Goal: Find specific page/section: Find specific page/section

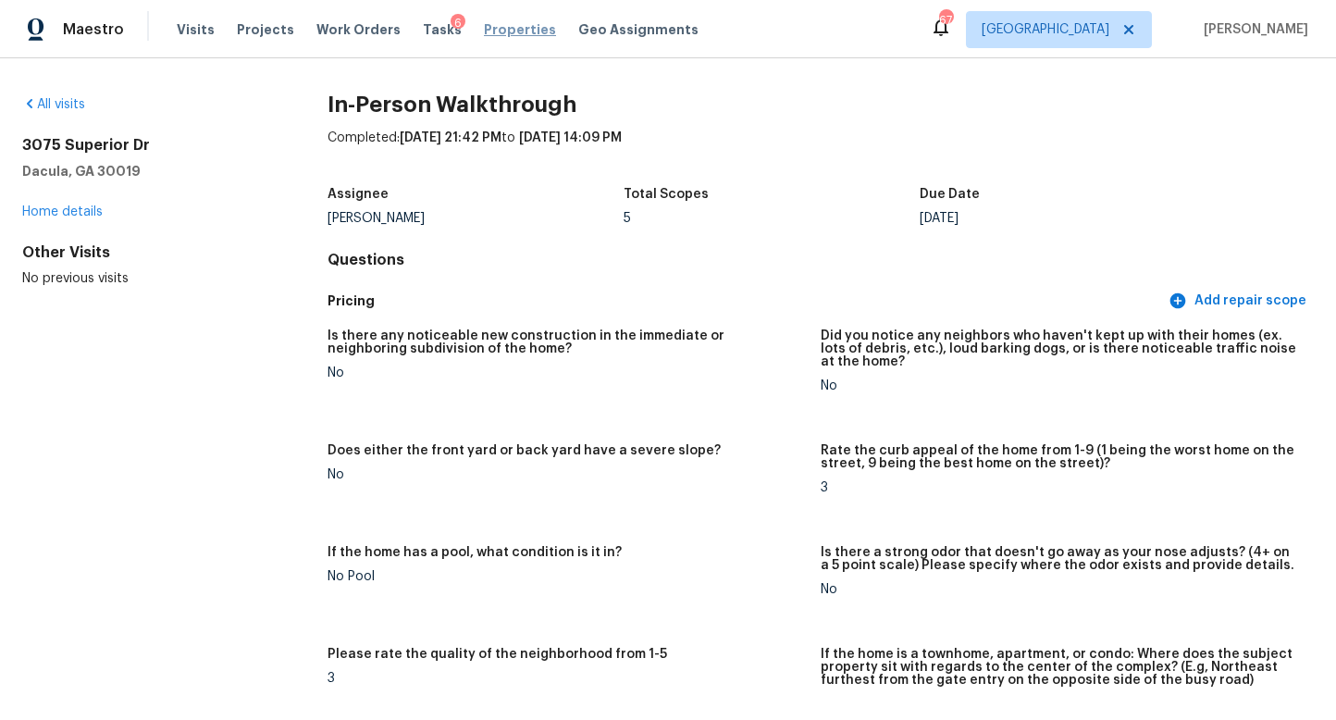
click at [489, 31] on span "Properties" at bounding box center [520, 29] width 72 height 19
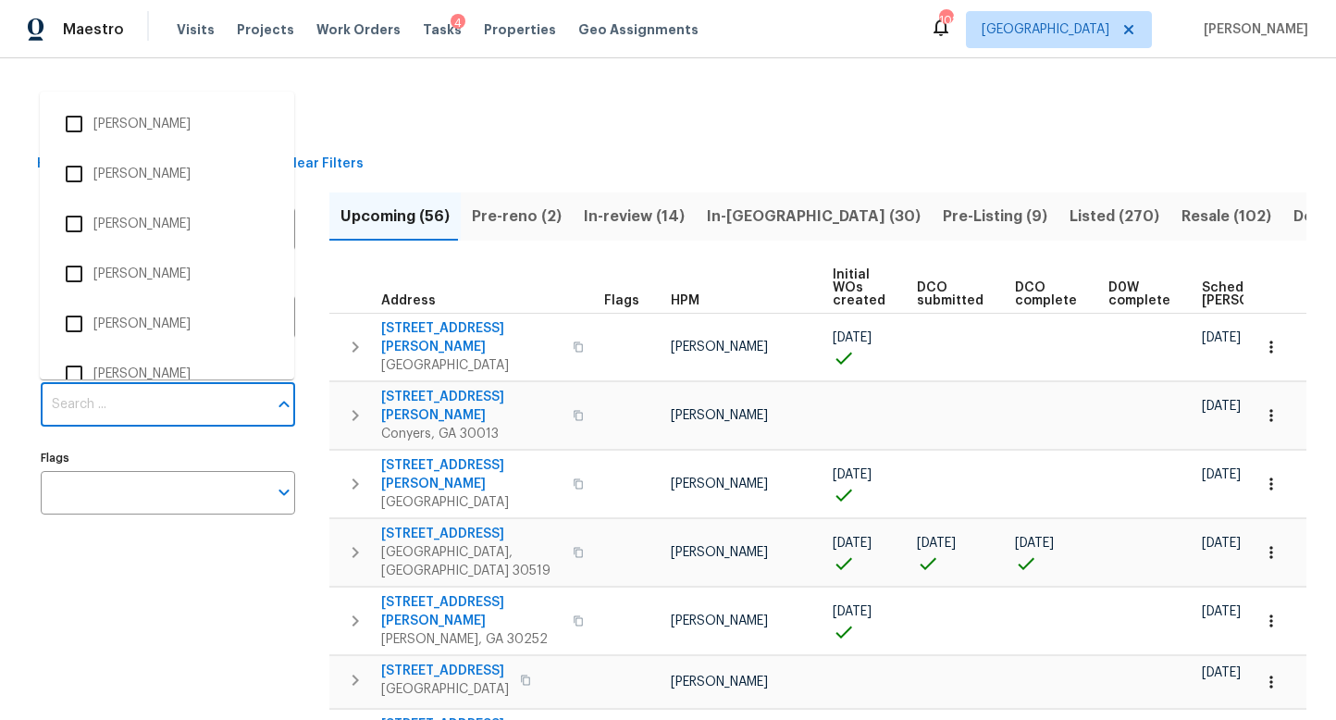
click at [130, 399] on input "Individuals" at bounding box center [154, 404] width 227 height 43
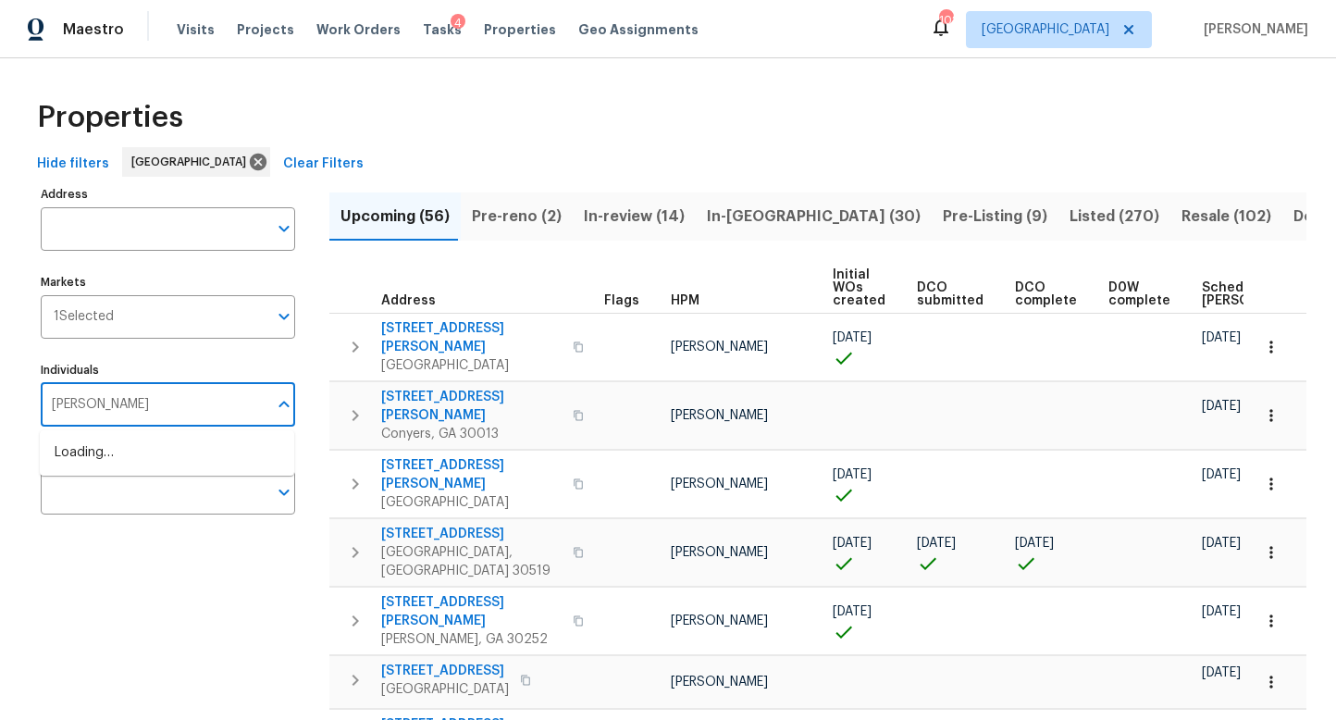
type input "[PERSON_NAME]"
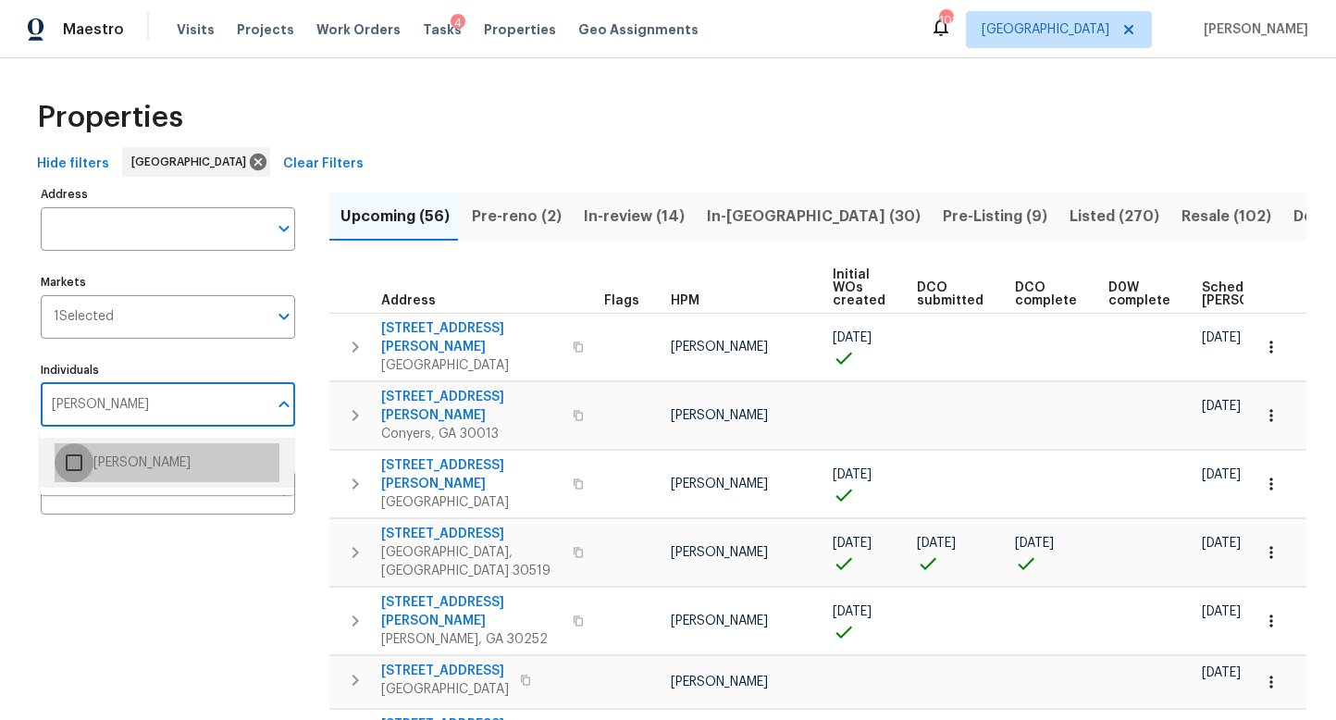
click at [76, 464] on input "checkbox" at bounding box center [74, 462] width 39 height 39
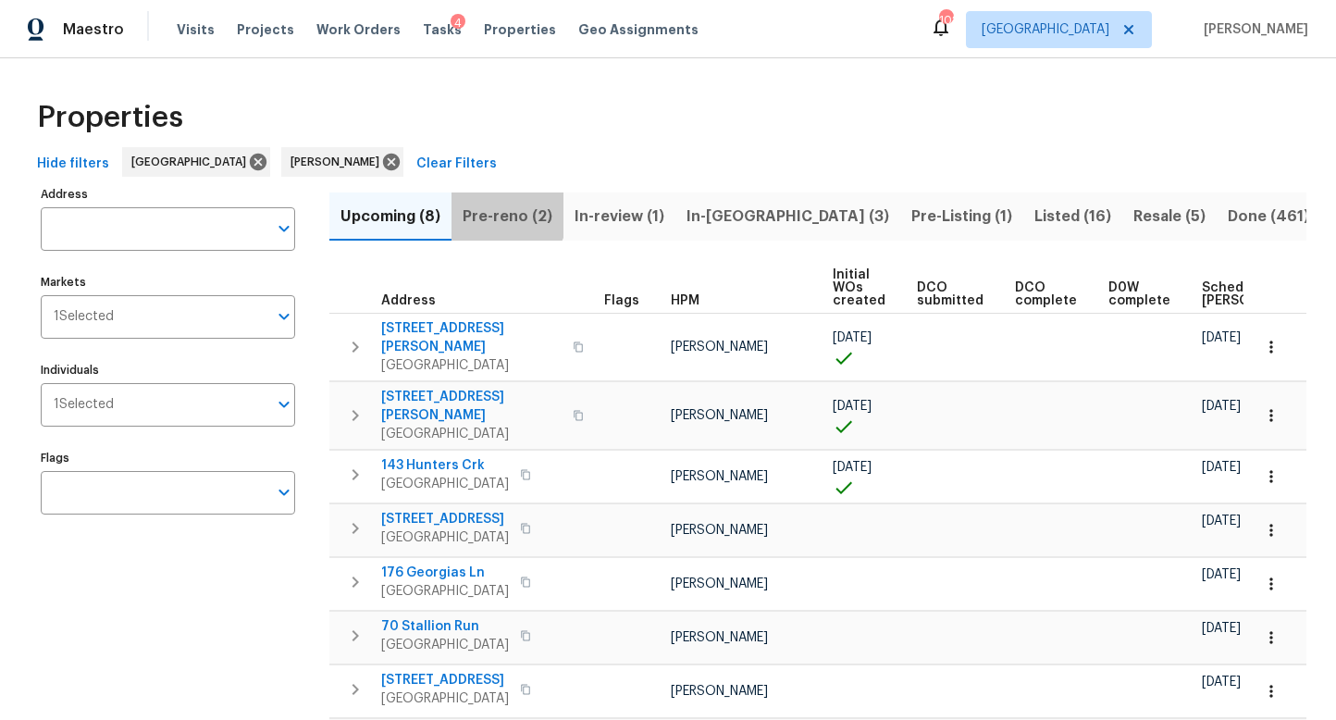
click at [505, 214] on span "Pre-reno (2)" at bounding box center [508, 217] width 90 height 26
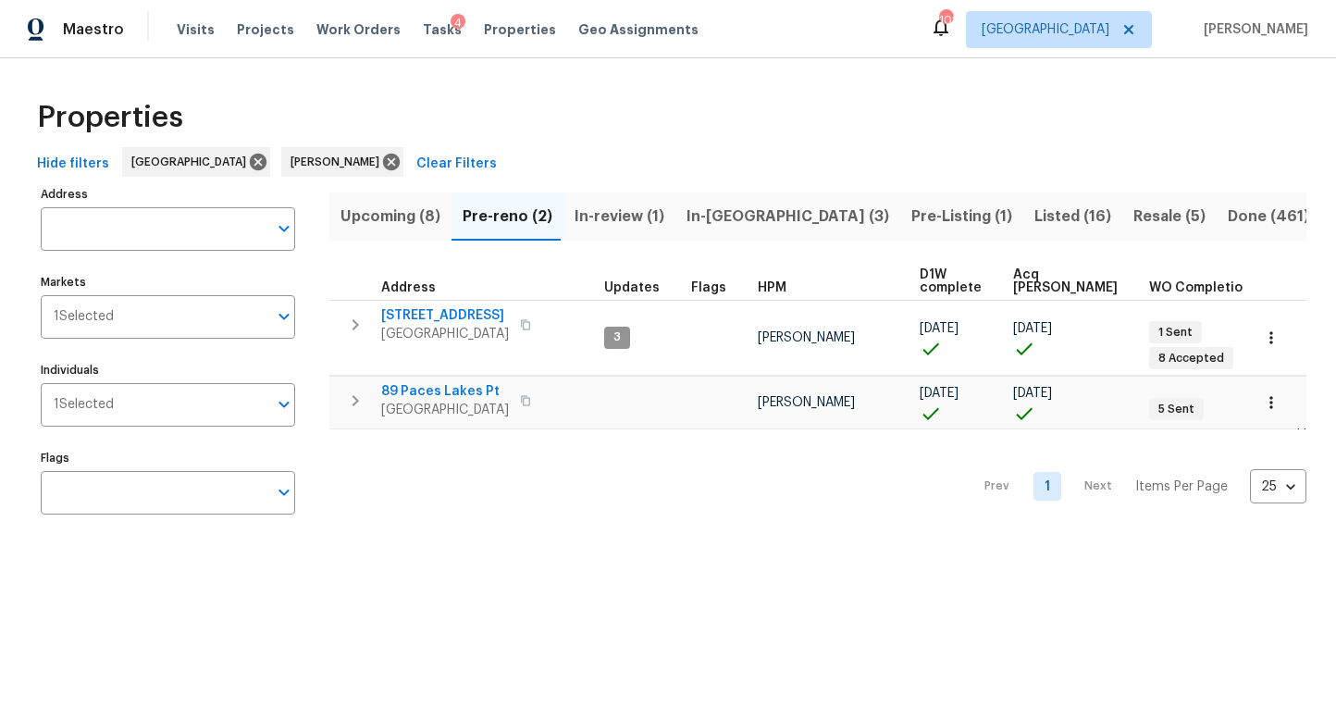
click at [360, 213] on span "Upcoming (8)" at bounding box center [390, 217] width 100 height 26
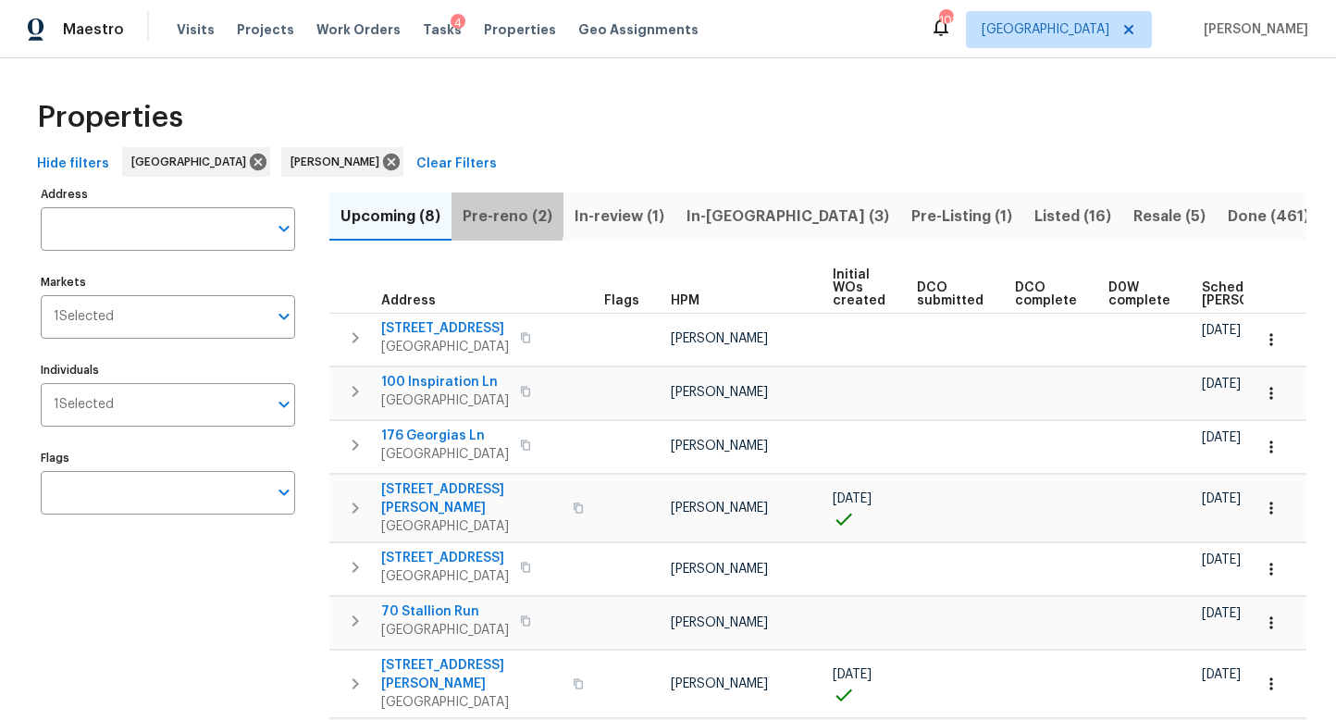
click at [488, 215] on span "Pre-reno (2)" at bounding box center [508, 217] width 90 height 26
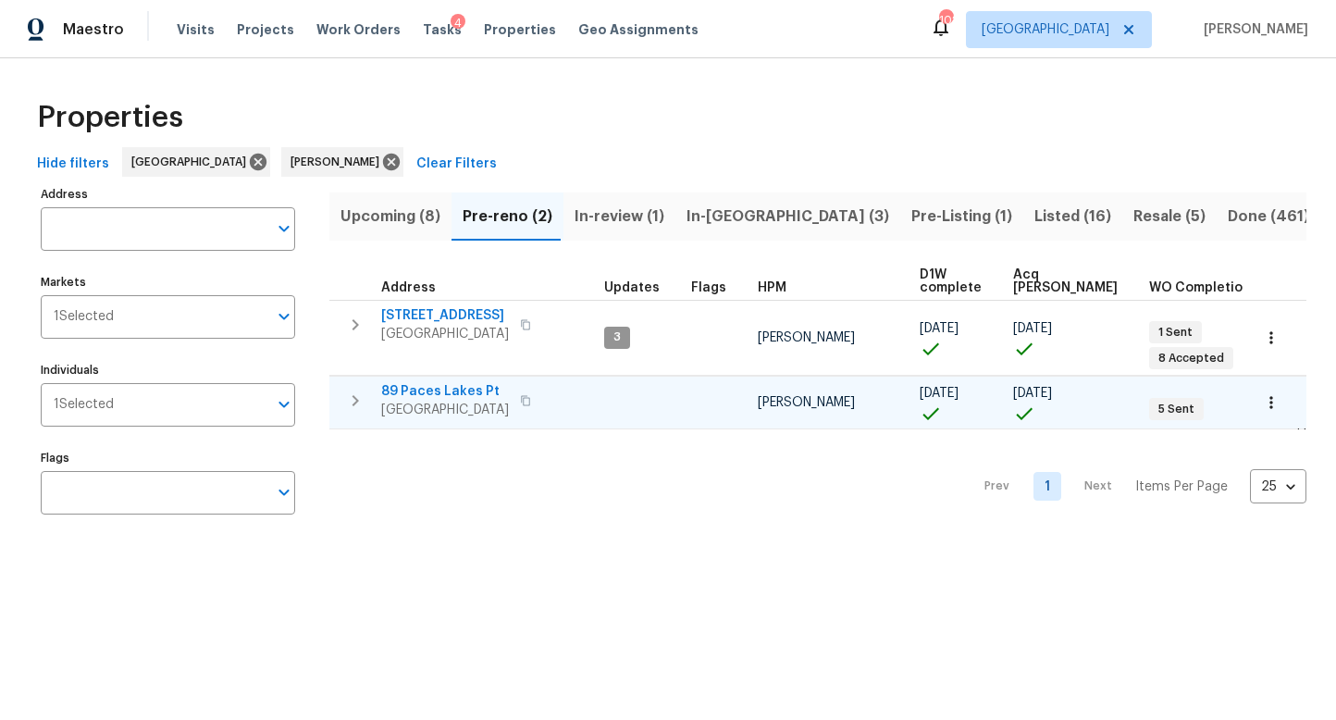
click at [461, 391] on span "89 Paces Lakes Pt" at bounding box center [445, 391] width 128 height 19
click at [415, 217] on span "Upcoming (8)" at bounding box center [390, 217] width 100 height 26
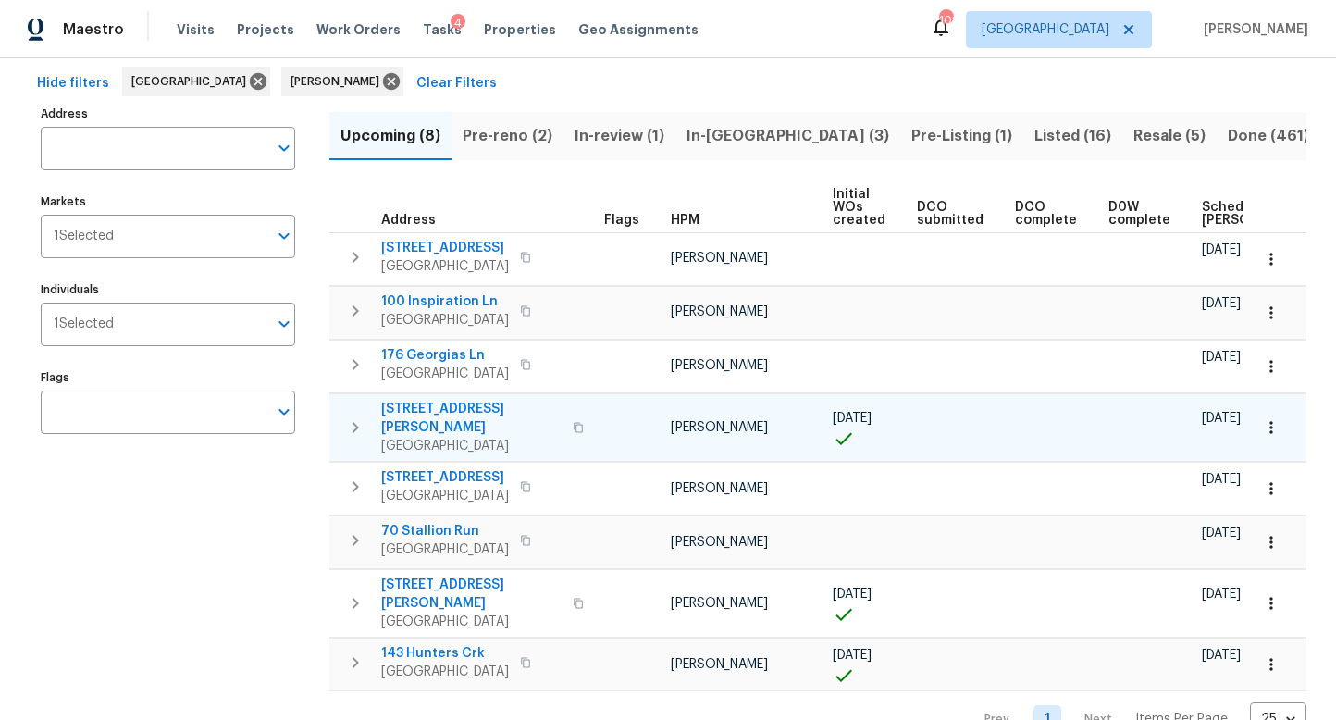
scroll to position [97, 0]
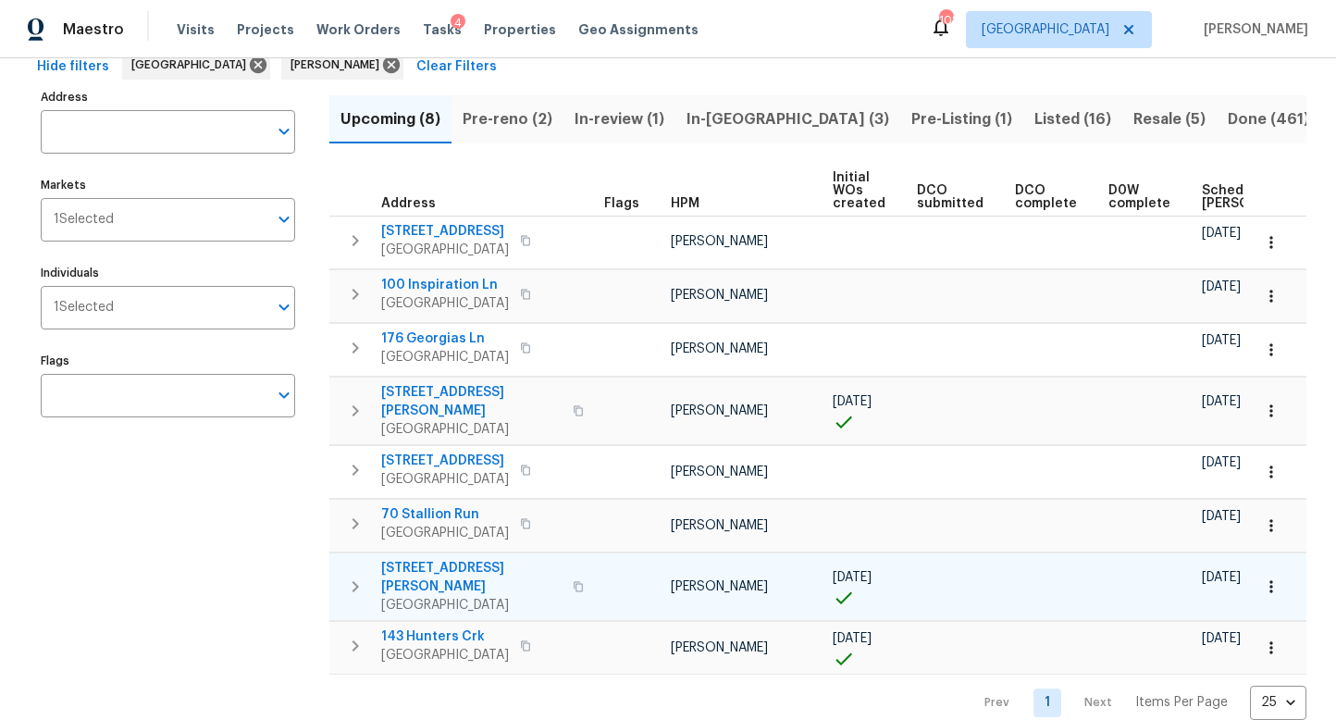
click at [430, 559] on span "422 Marty Ln" at bounding box center [471, 577] width 180 height 37
click at [1266, 577] on icon "button" at bounding box center [1271, 586] width 19 height 19
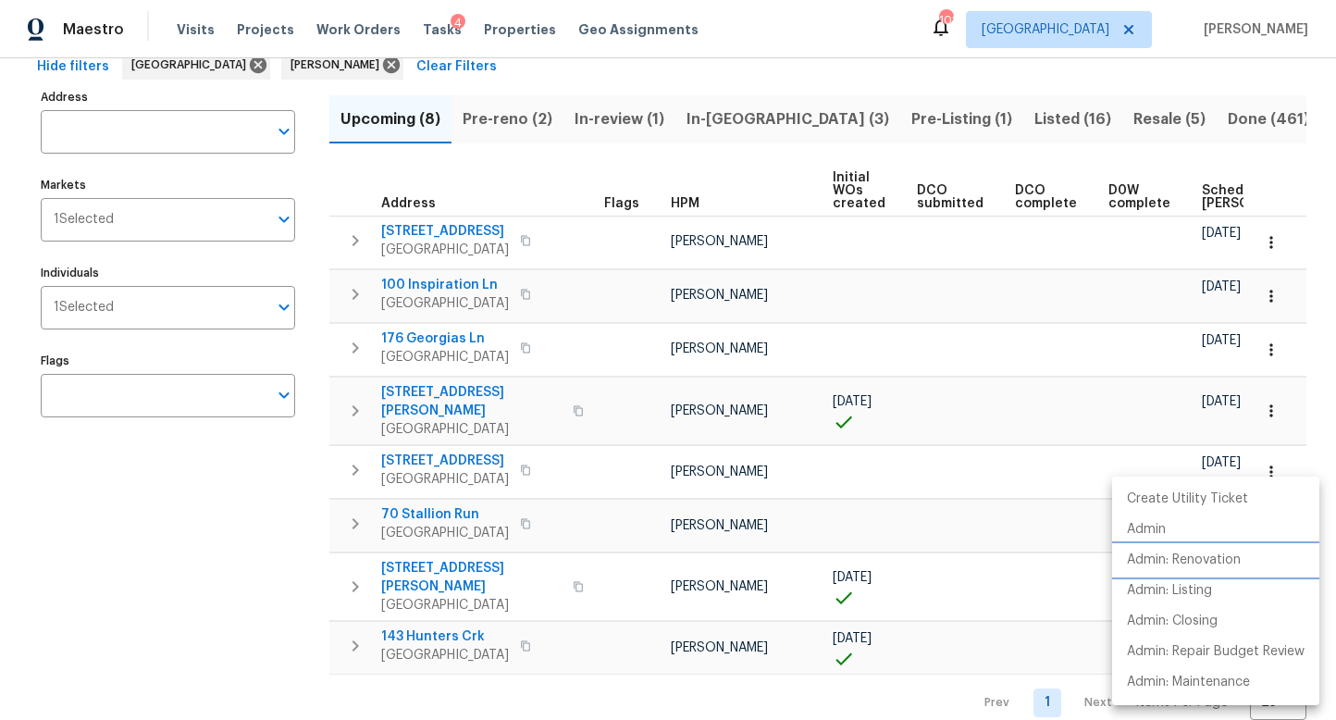
click at [1194, 559] on p "Admin: Renovation" at bounding box center [1184, 560] width 114 height 19
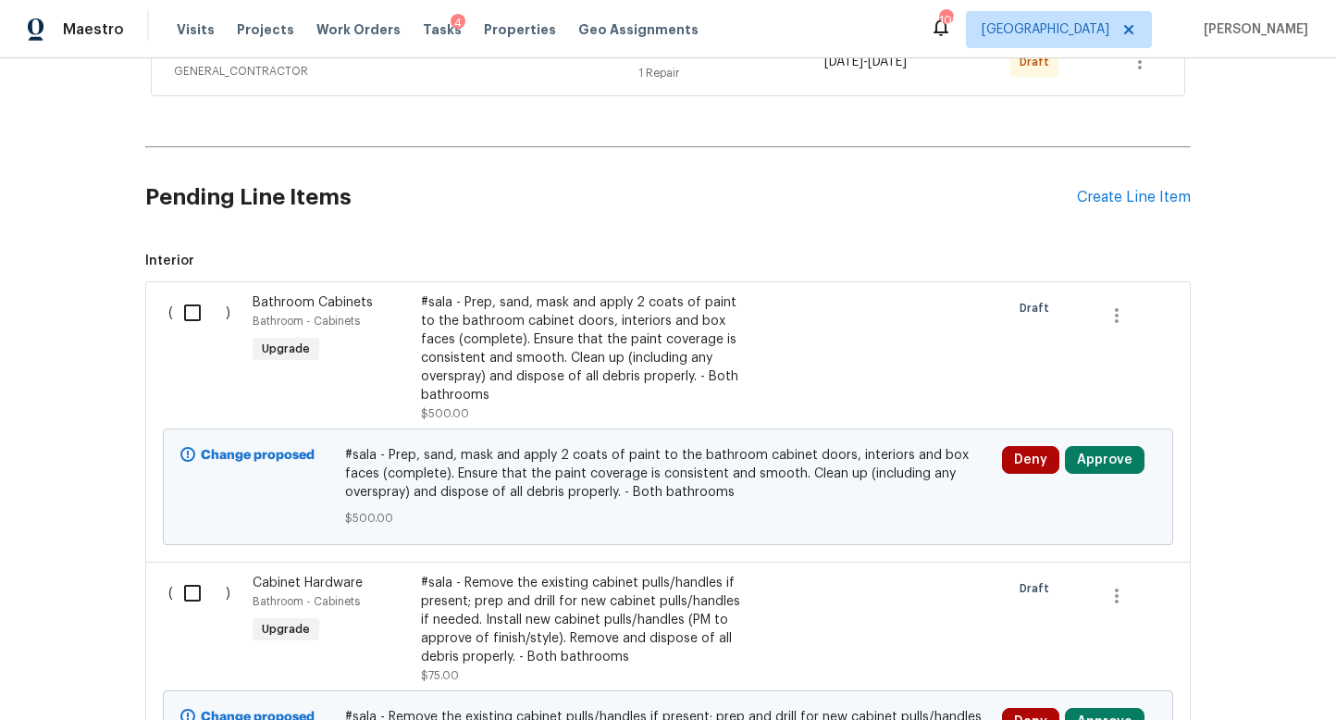
scroll to position [369, 0]
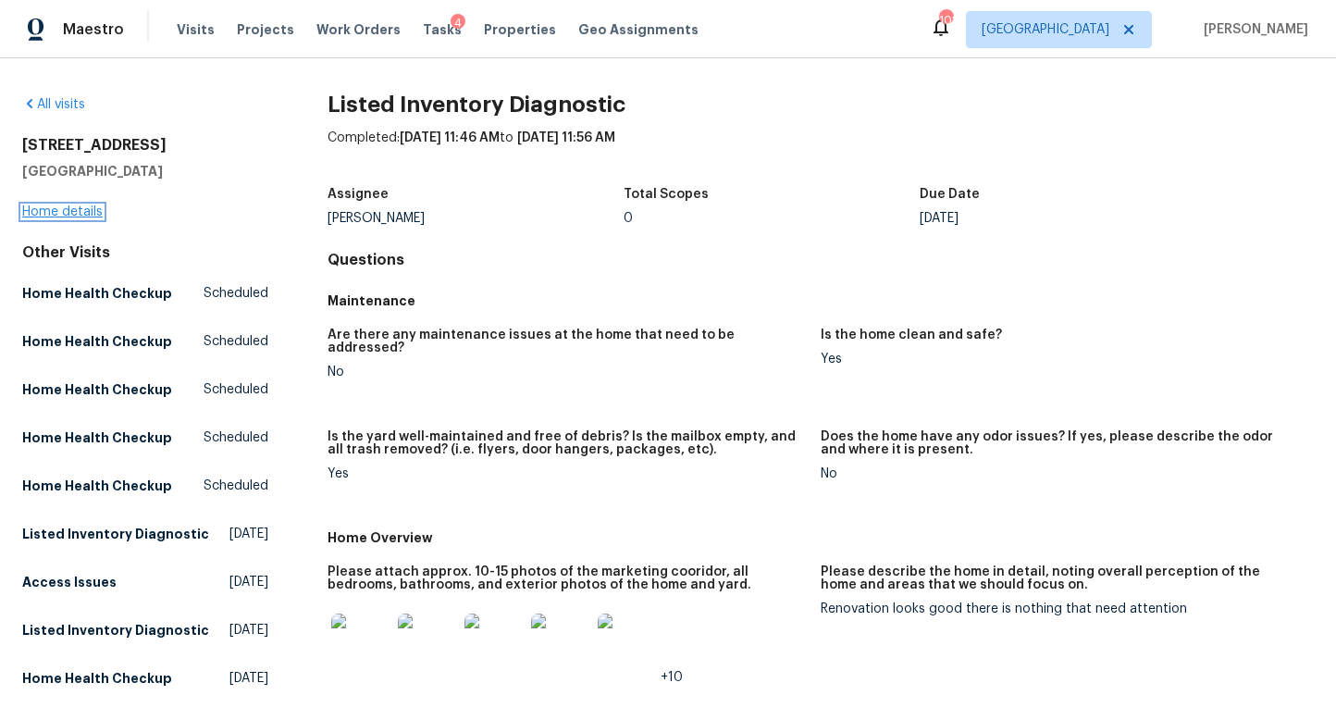
click at [73, 216] on link "Home details" at bounding box center [62, 211] width 80 height 13
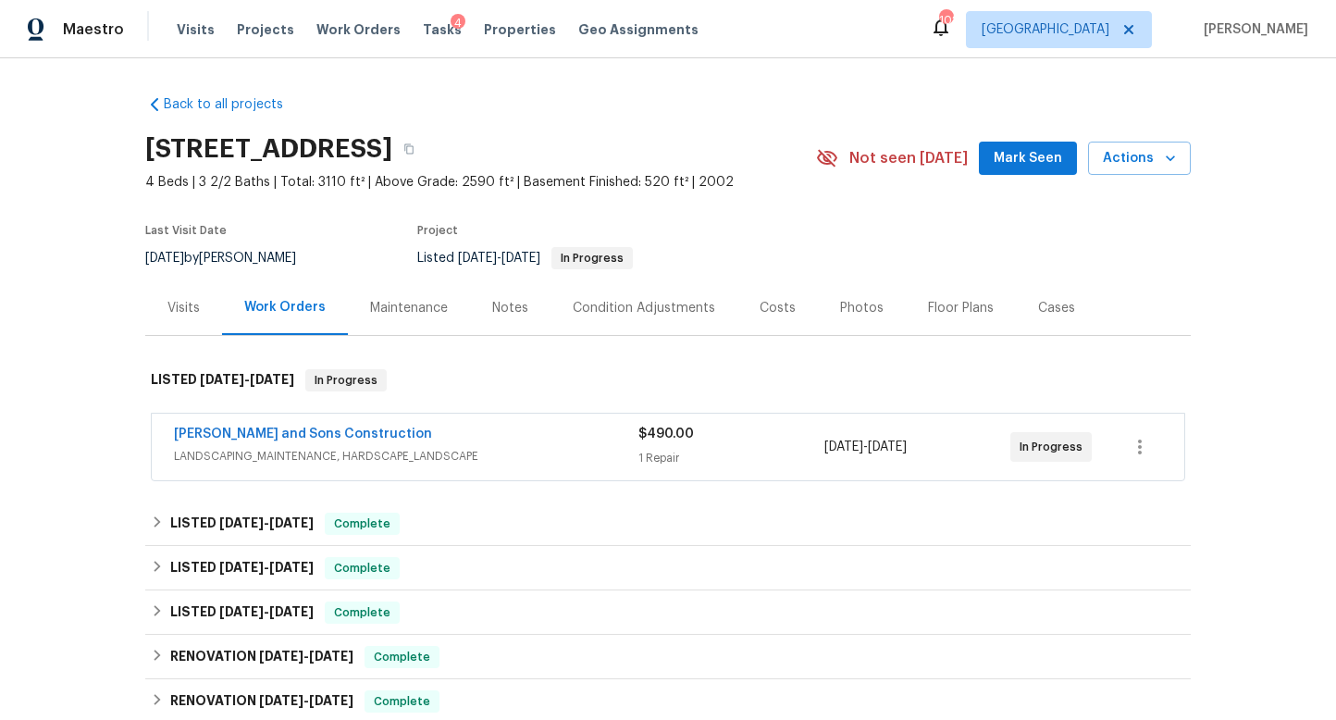
click at [191, 309] on div "Visits" at bounding box center [183, 308] width 32 height 19
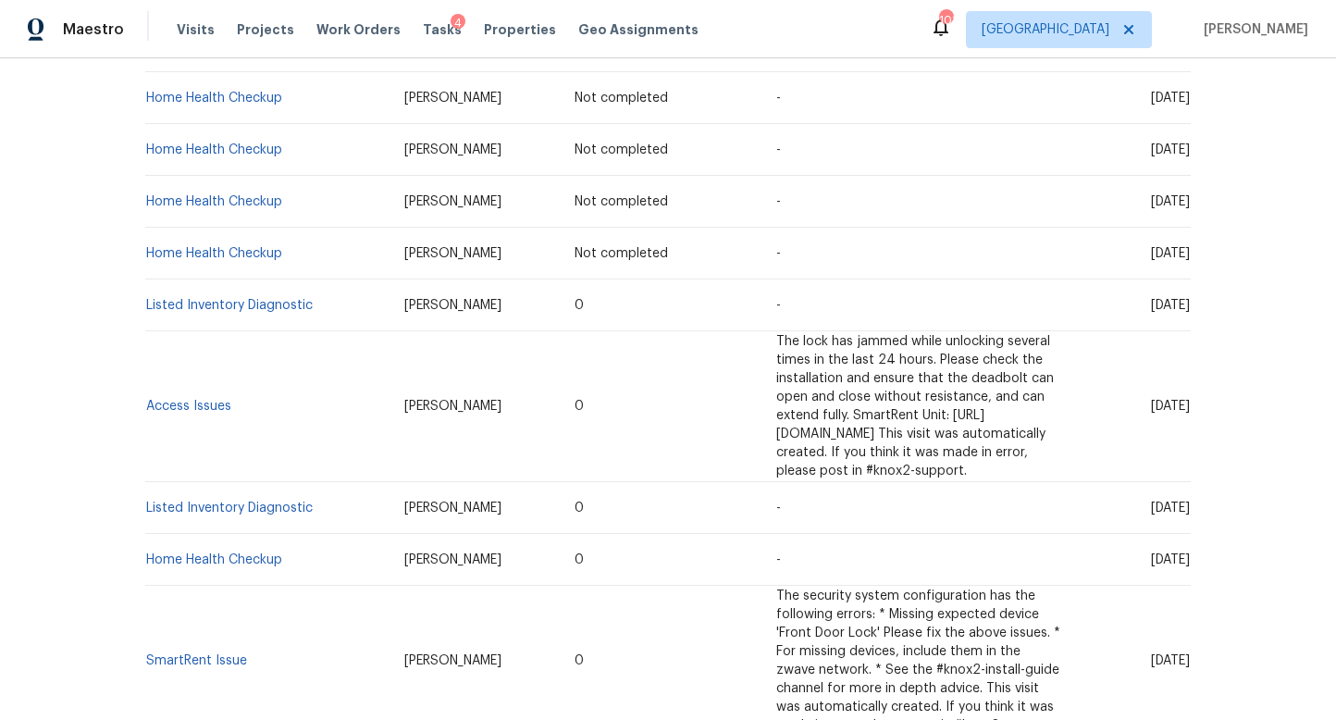
scroll to position [458, 0]
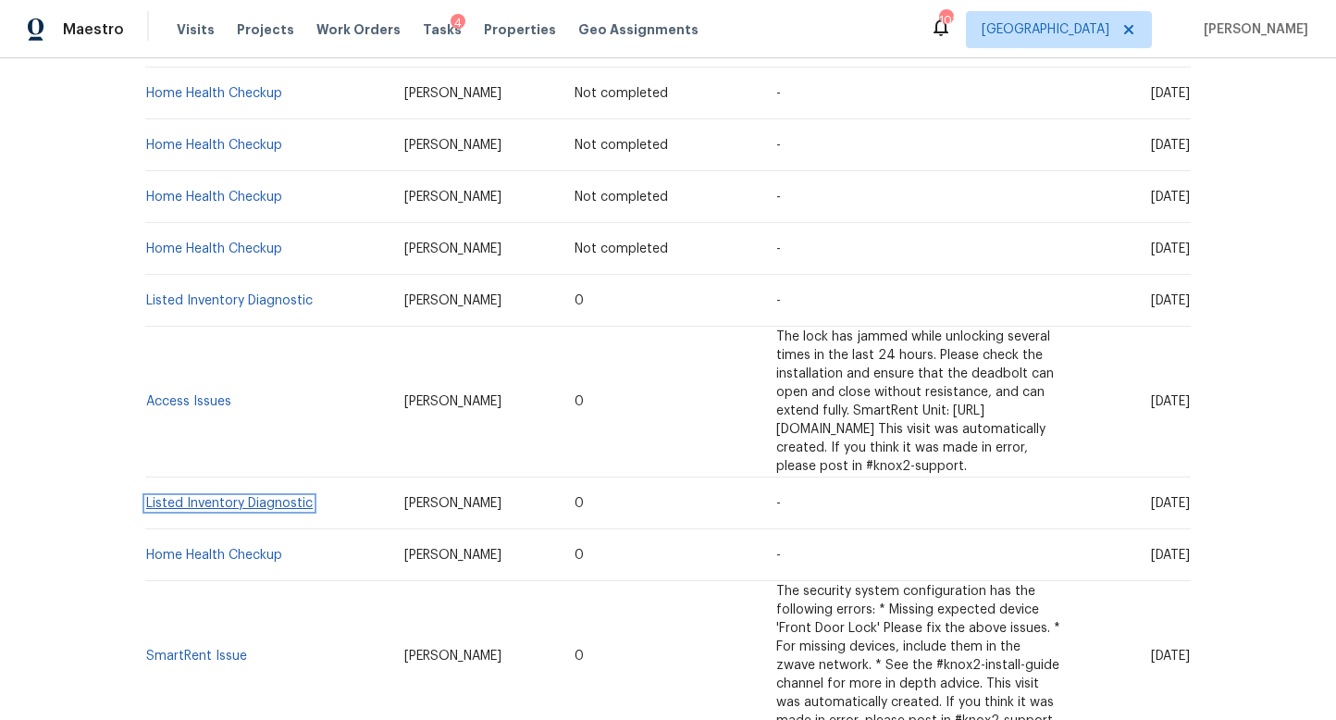
click at [256, 497] on link "Listed Inventory Diagnostic" at bounding box center [229, 503] width 167 height 13
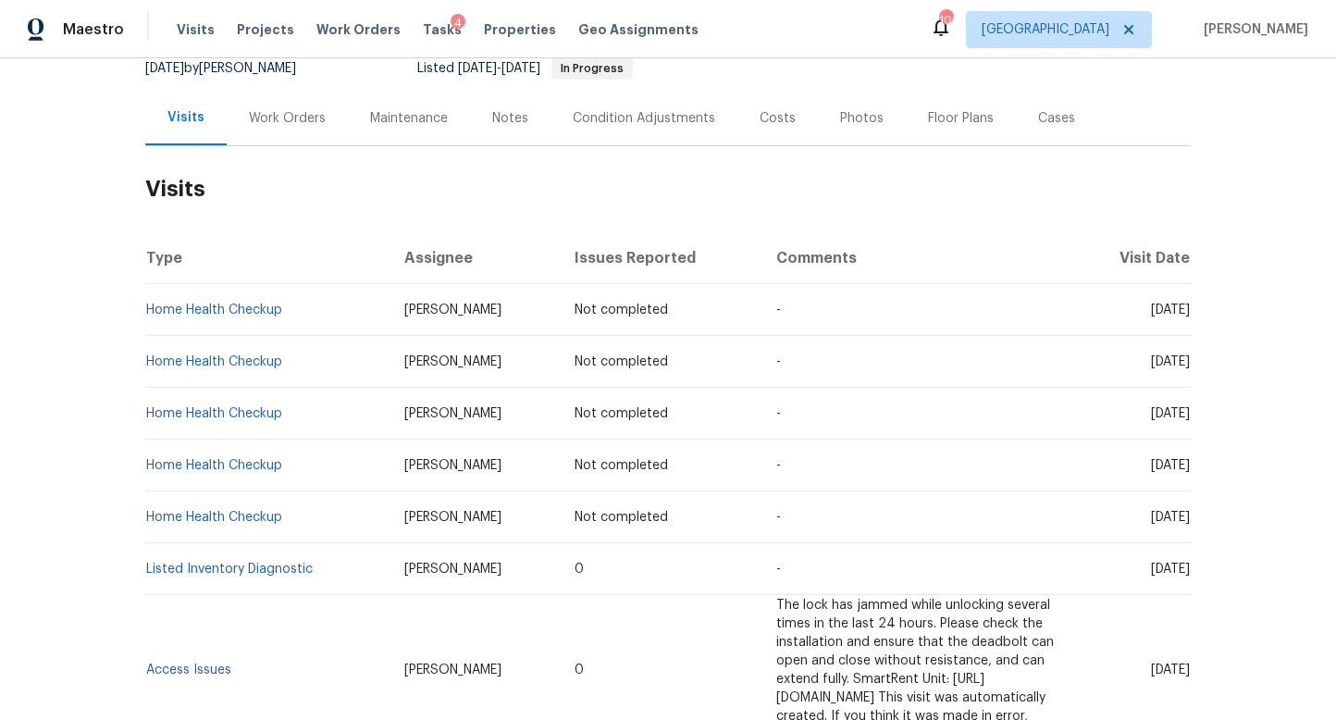
scroll to position [0, 0]
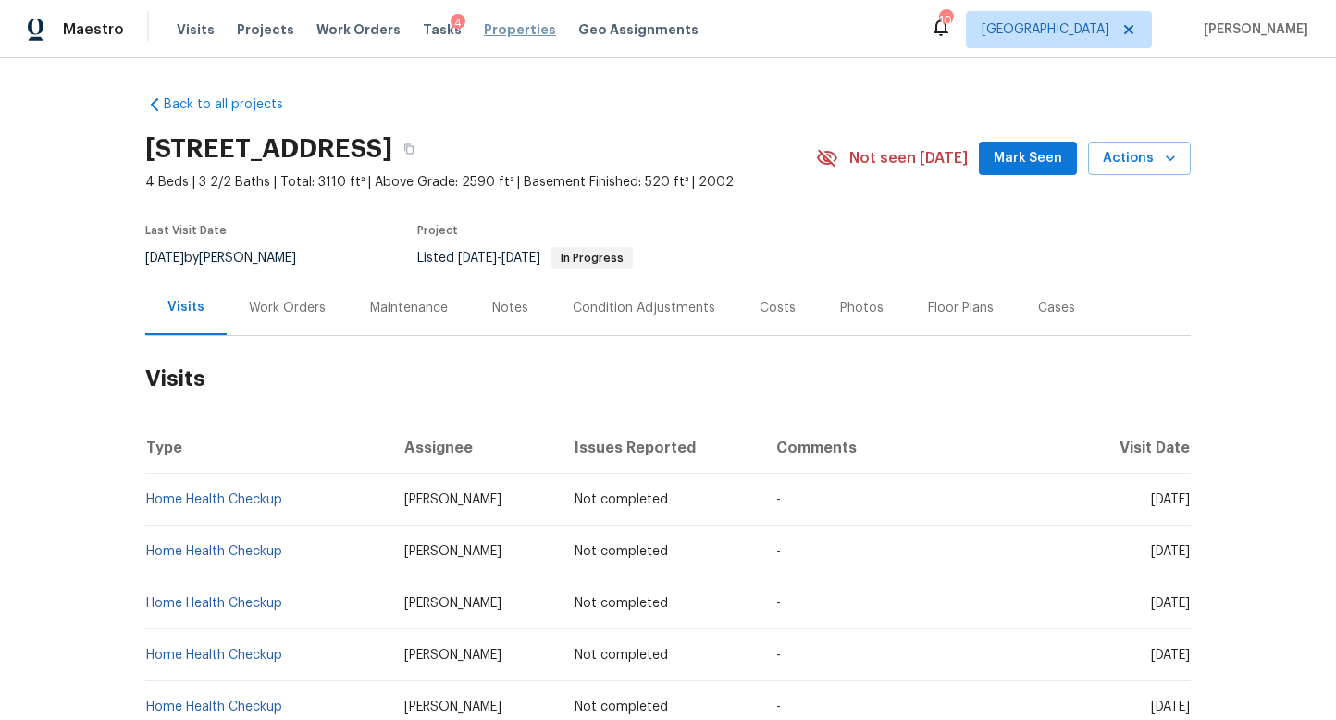
click at [484, 33] on span "Properties" at bounding box center [520, 29] width 72 height 19
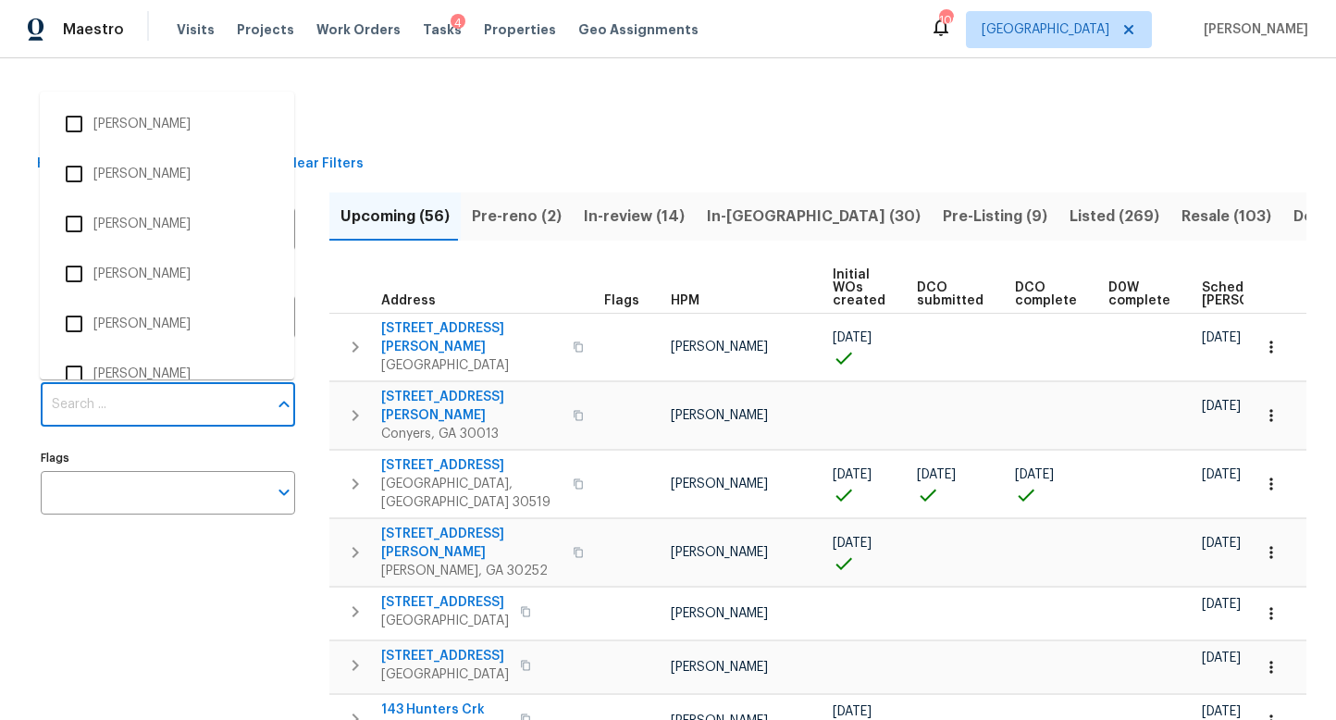
click at [104, 412] on input "Individuals" at bounding box center [154, 404] width 227 height 43
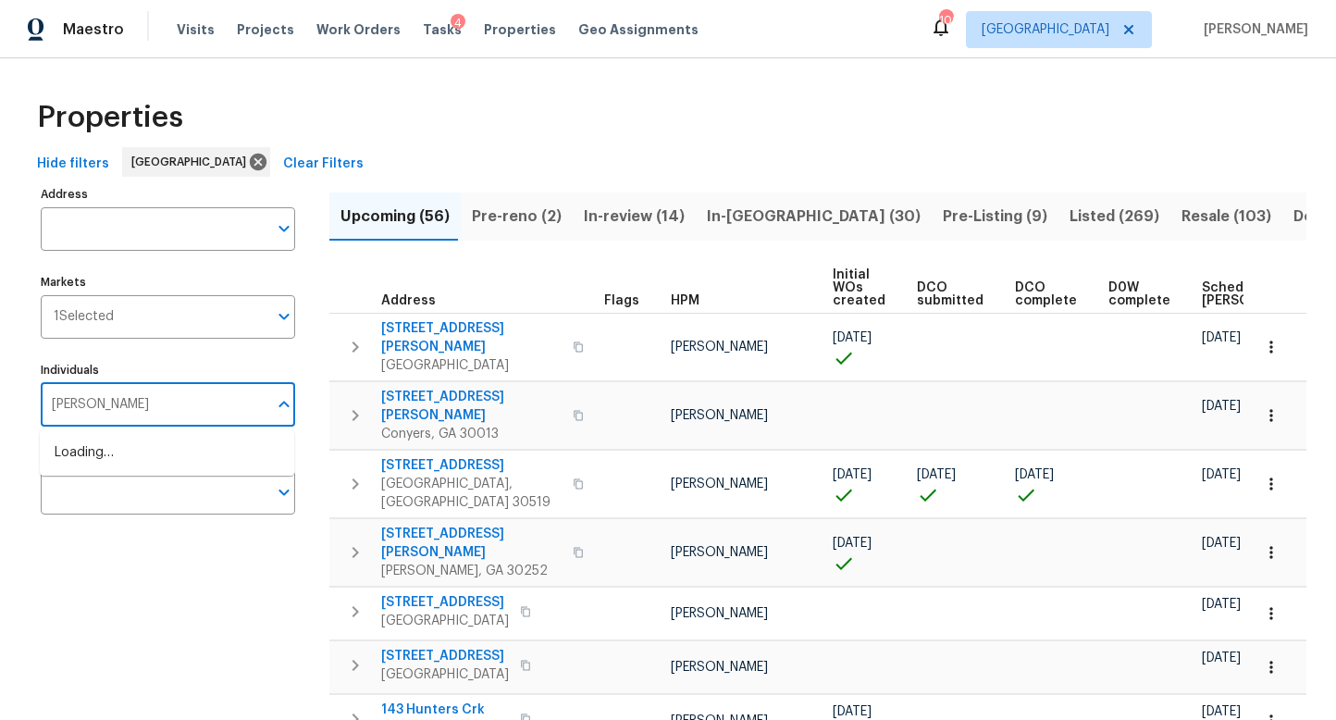
type input "mirsad"
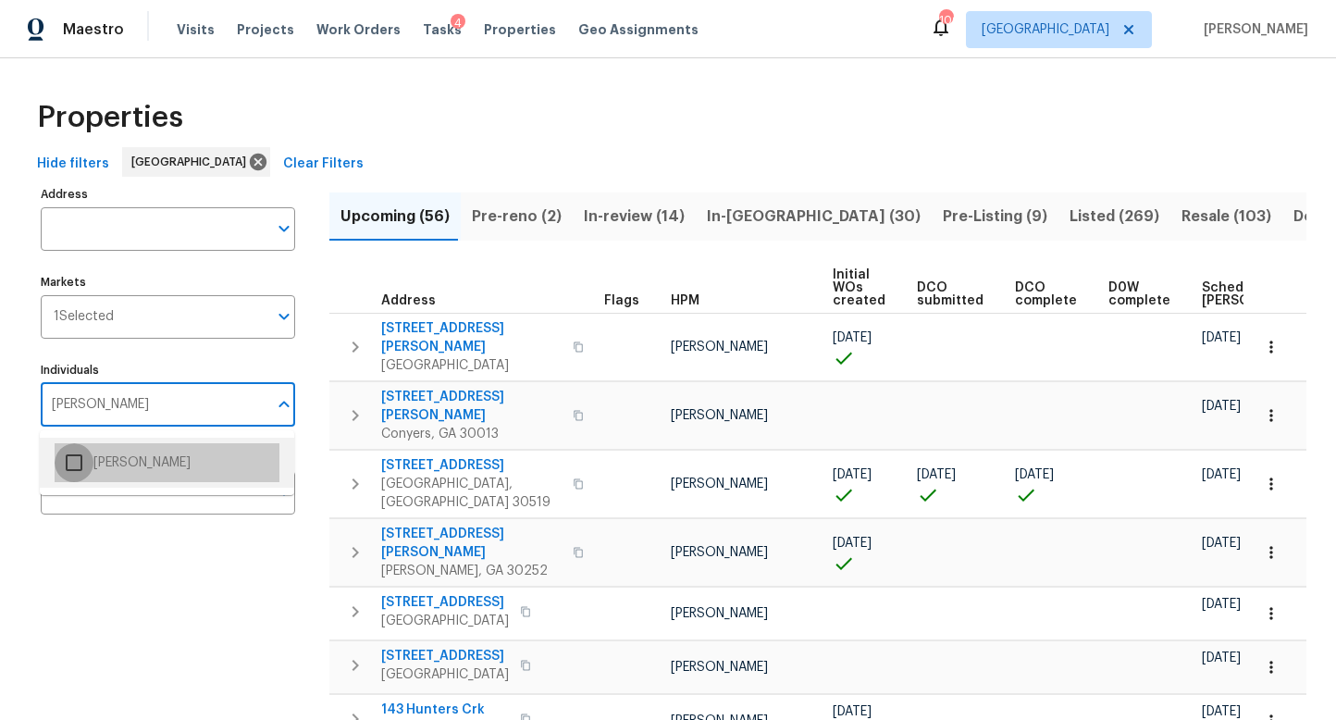
click at [83, 465] on input "checkbox" at bounding box center [74, 462] width 39 height 39
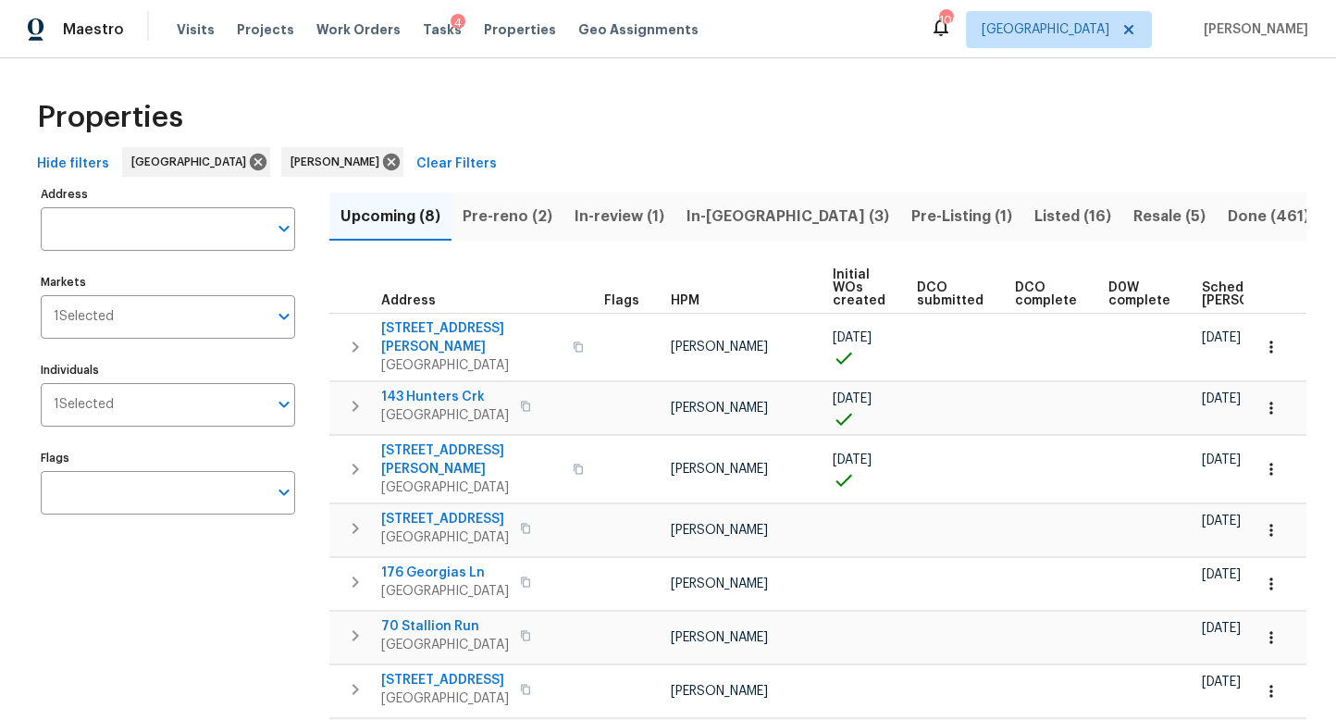
click at [1034, 216] on span "Listed (16)" at bounding box center [1072, 217] width 77 height 26
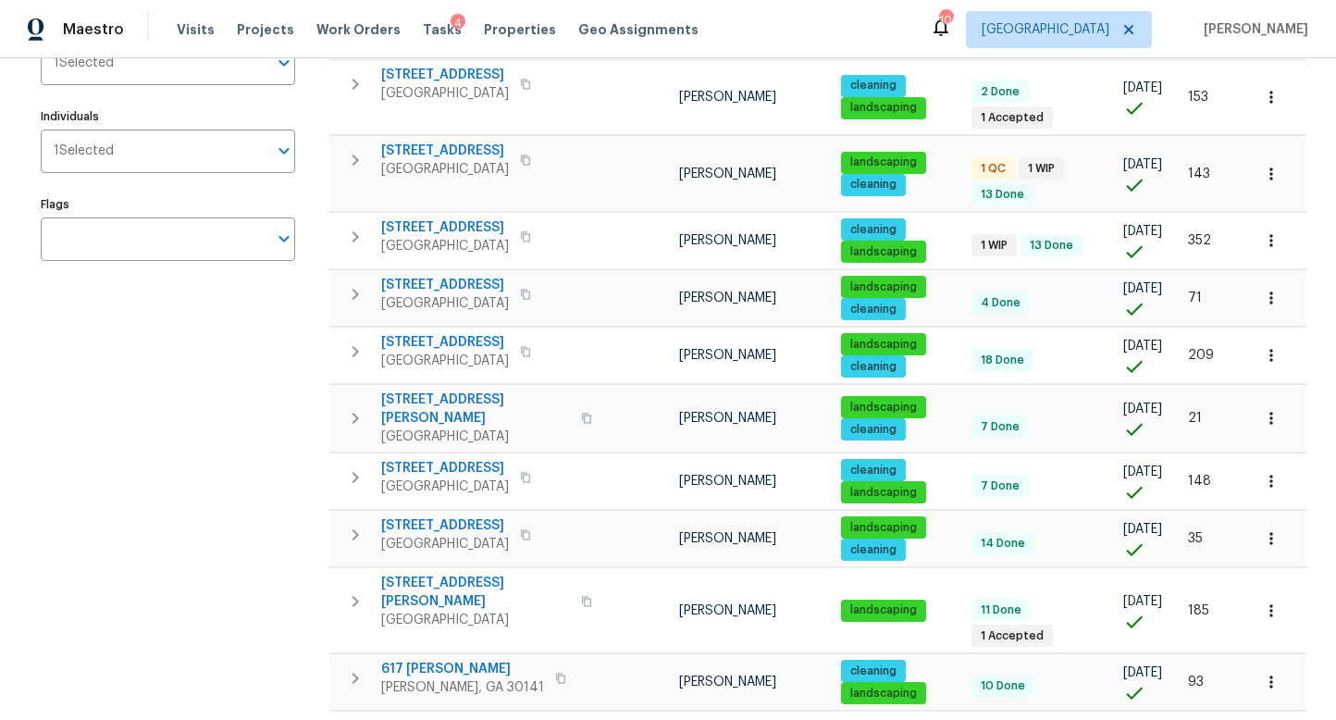
scroll to position [197, 0]
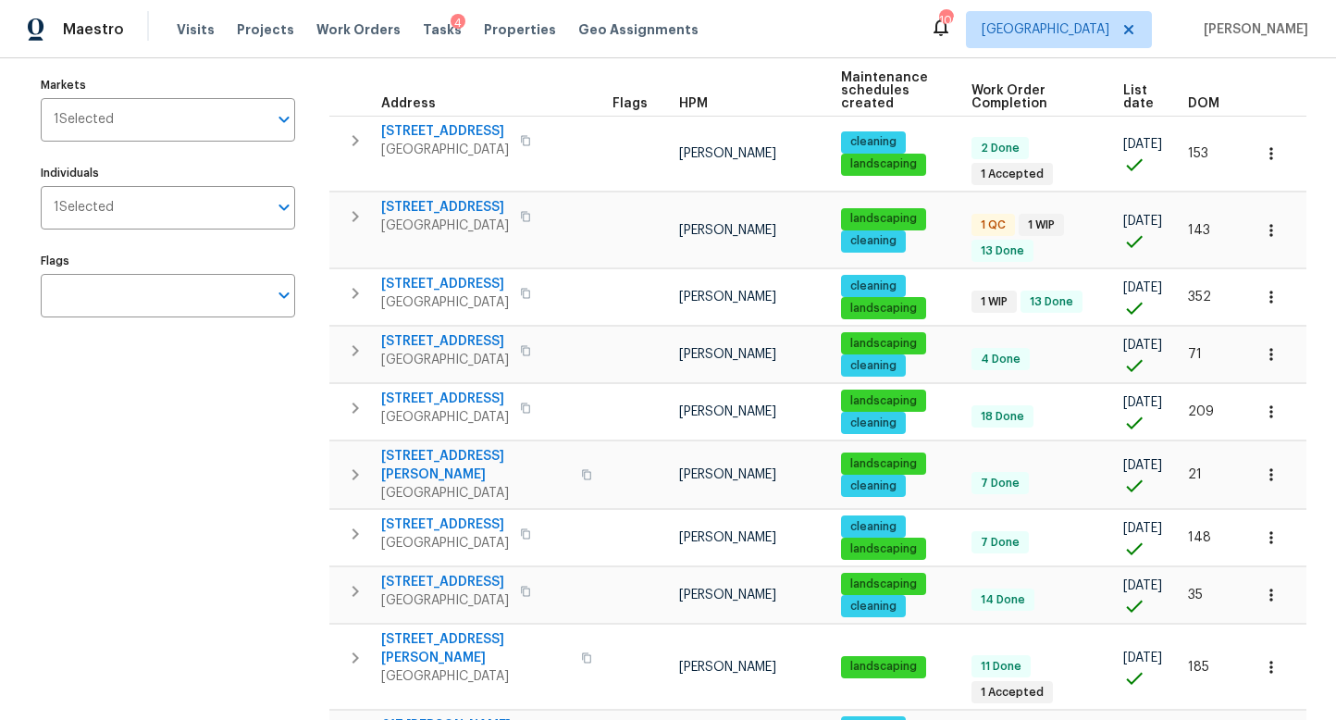
click at [991, 89] on span "Work Order Completion" at bounding box center [1031, 97] width 120 height 26
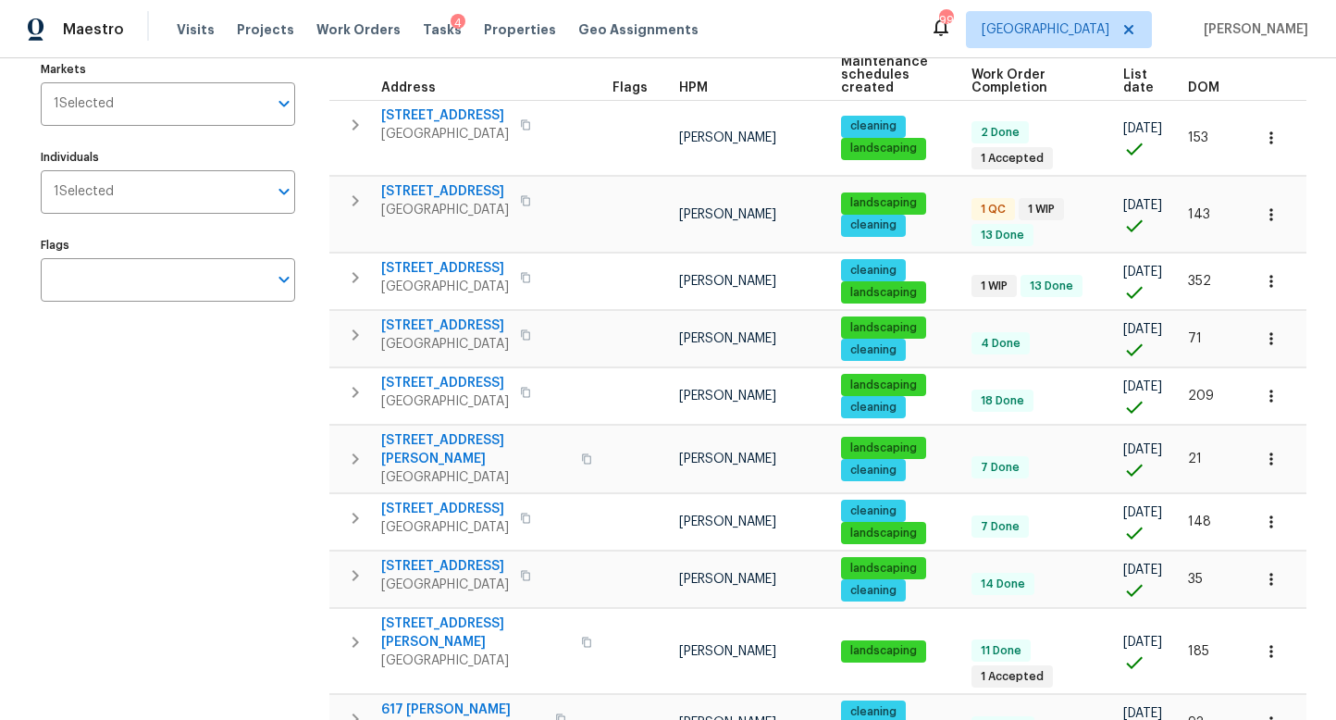
scroll to position [222, 0]
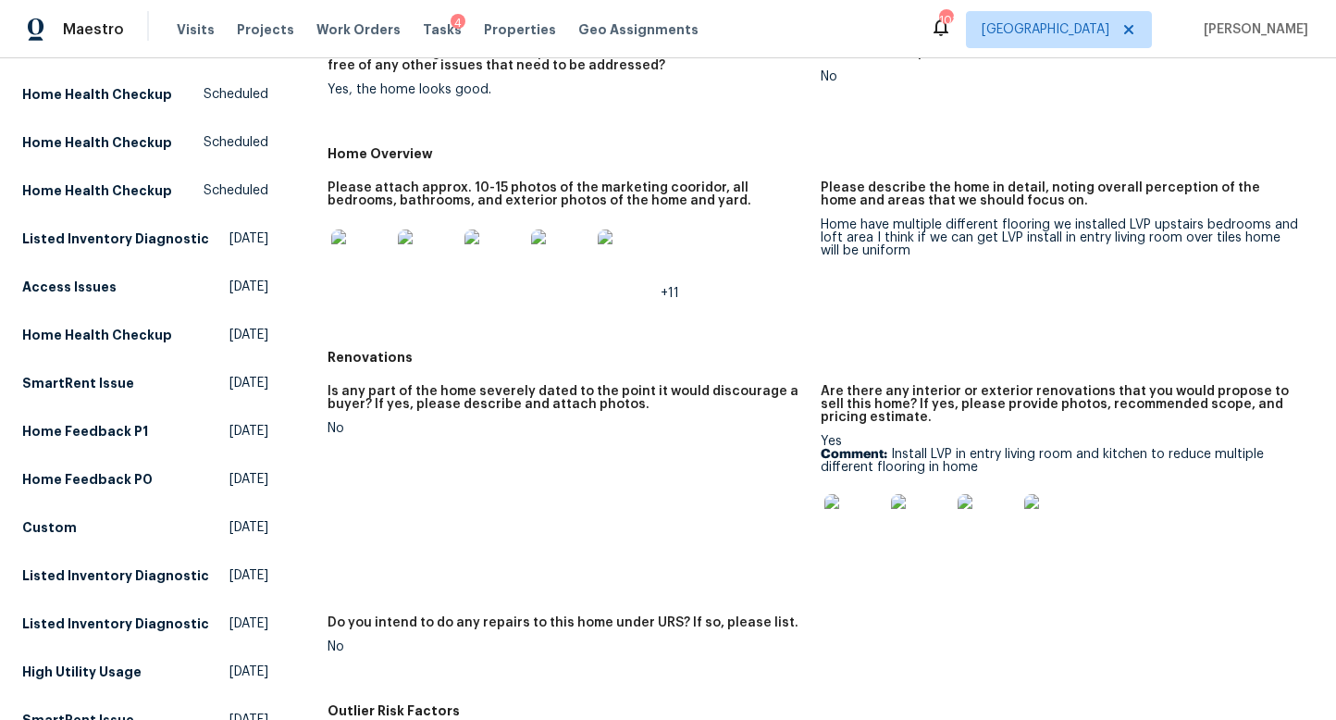
scroll to position [287, 0]
